Goal: Task Accomplishment & Management: Use online tool/utility

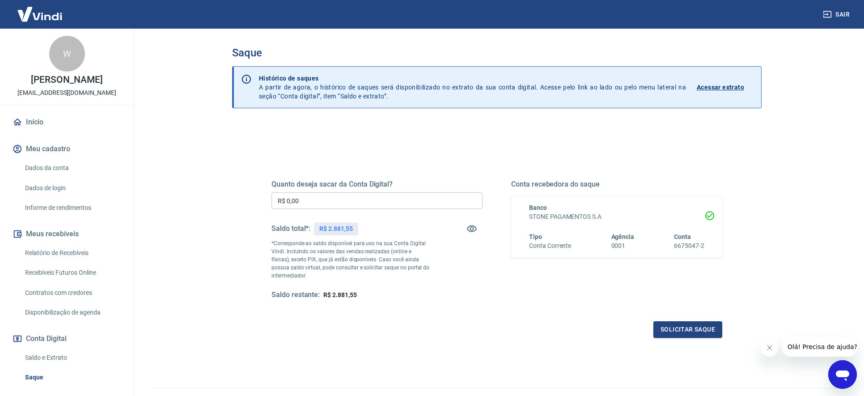
click at [335, 196] on input "R$ 0,00" at bounding box center [376, 200] width 211 height 17
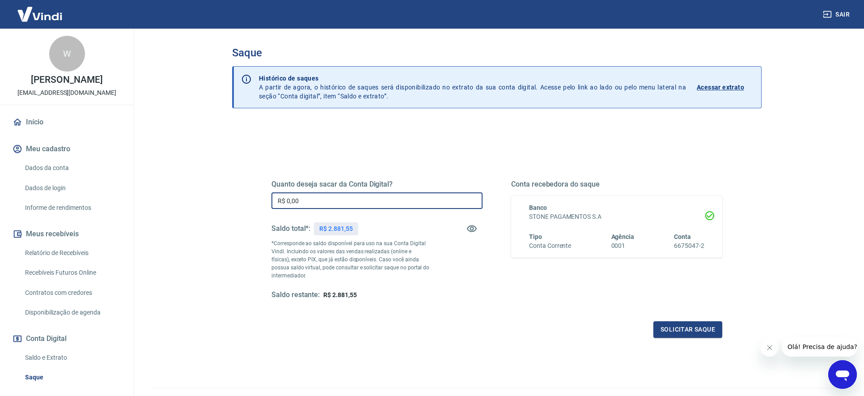
click at [335, 196] on input "R$ 0,00" at bounding box center [376, 200] width 211 height 17
type input "R$ 2.880,00"
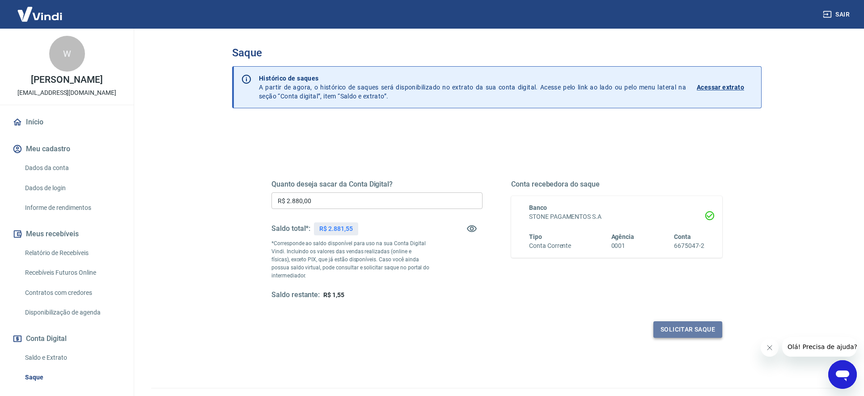
click at [700, 327] on button "Solicitar saque" at bounding box center [687, 329] width 69 height 17
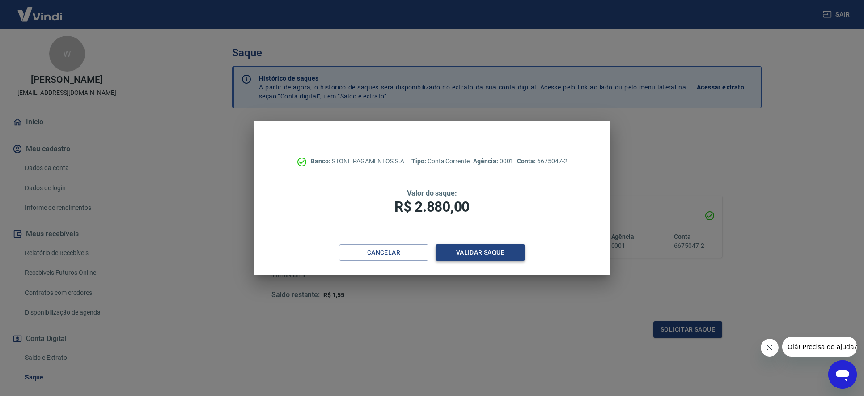
click at [491, 252] on button "Validar saque" at bounding box center [479, 252] width 89 height 17
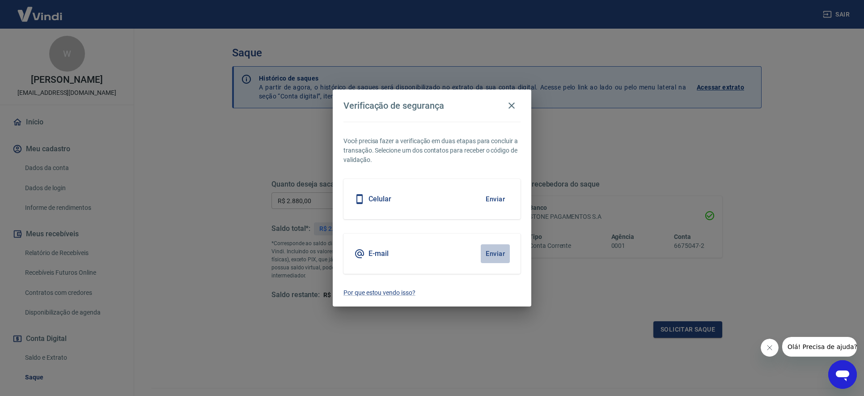
click at [496, 253] on button "Enviar" at bounding box center [494, 253] width 29 height 19
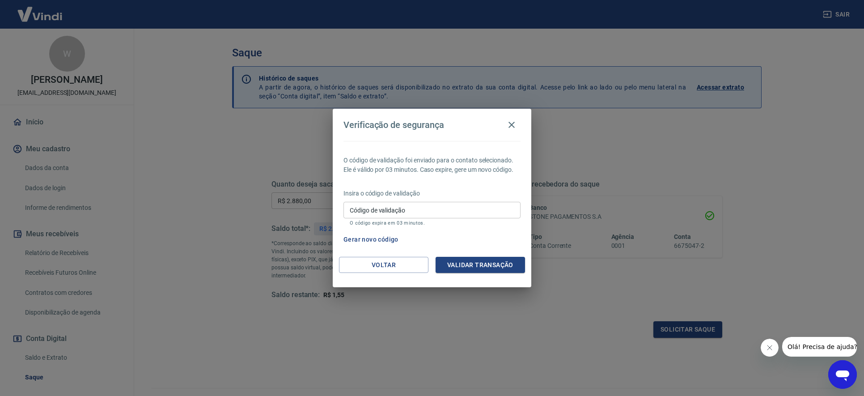
click at [465, 214] on input "Código de validação" at bounding box center [431, 210] width 177 height 17
click at [463, 214] on input "Código de validação" at bounding box center [431, 210] width 177 height 17
paste input "394024"
type input "394024"
click at [478, 270] on button "Validar transação" at bounding box center [479, 265] width 89 height 17
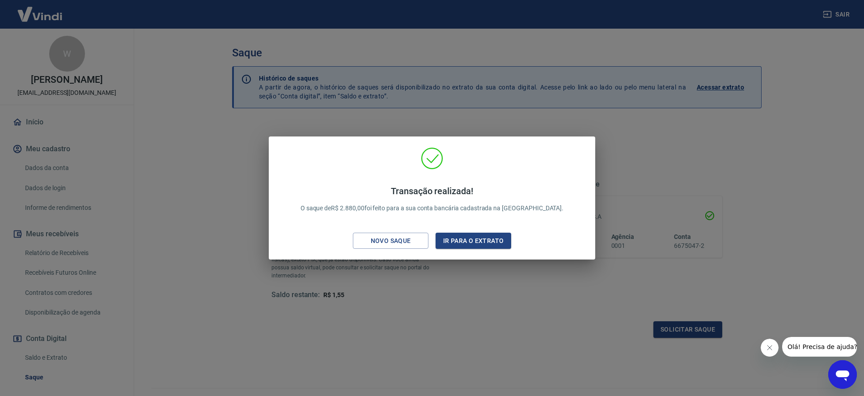
click at [617, 190] on div "Transação realizada! O saque de R$ 2.880,00 foi feito para a sua conta bancária…" at bounding box center [432, 198] width 864 height 396
